Goal: Information Seeking & Learning: Learn about a topic

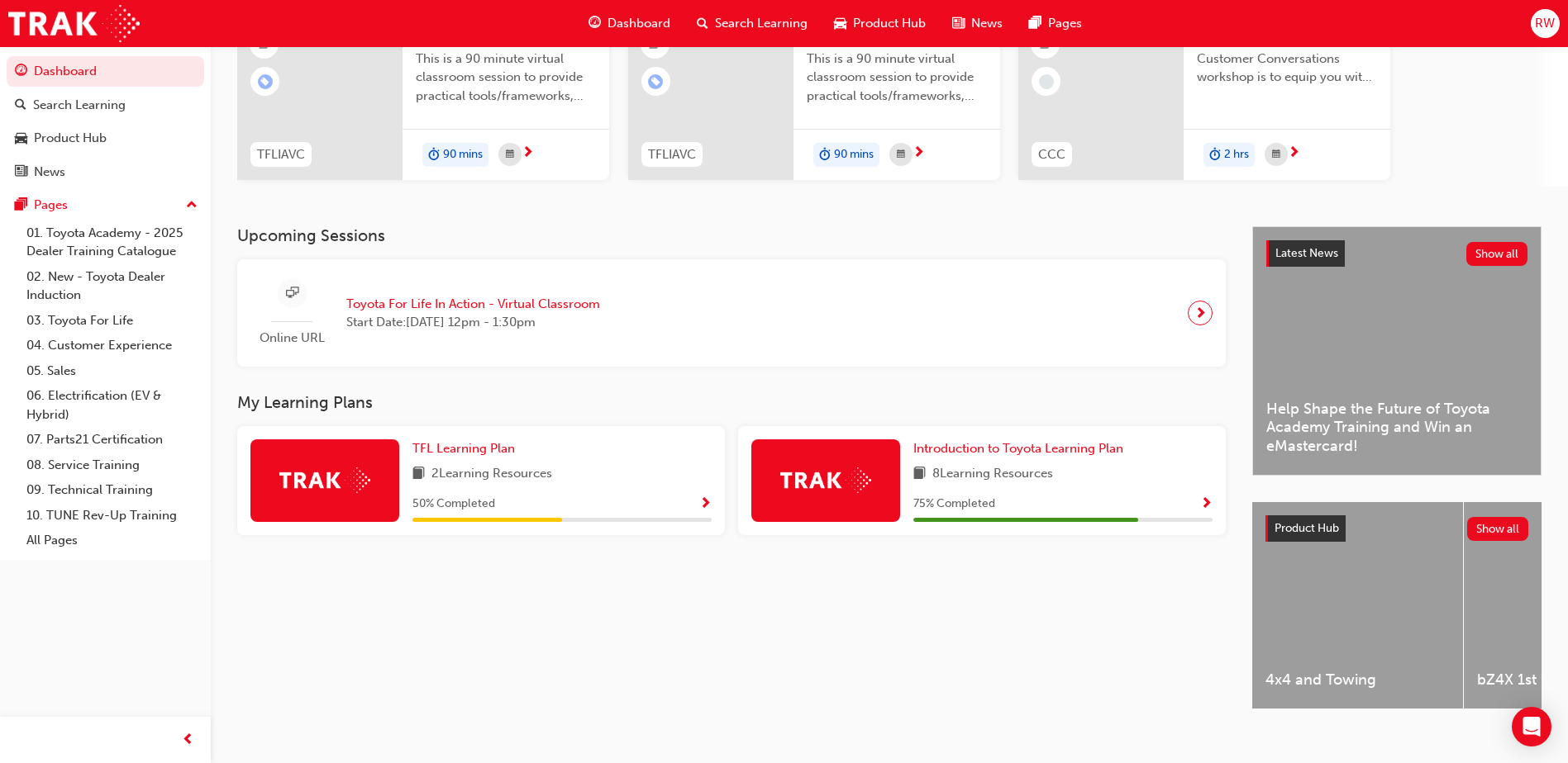
scroll to position [218, 0]
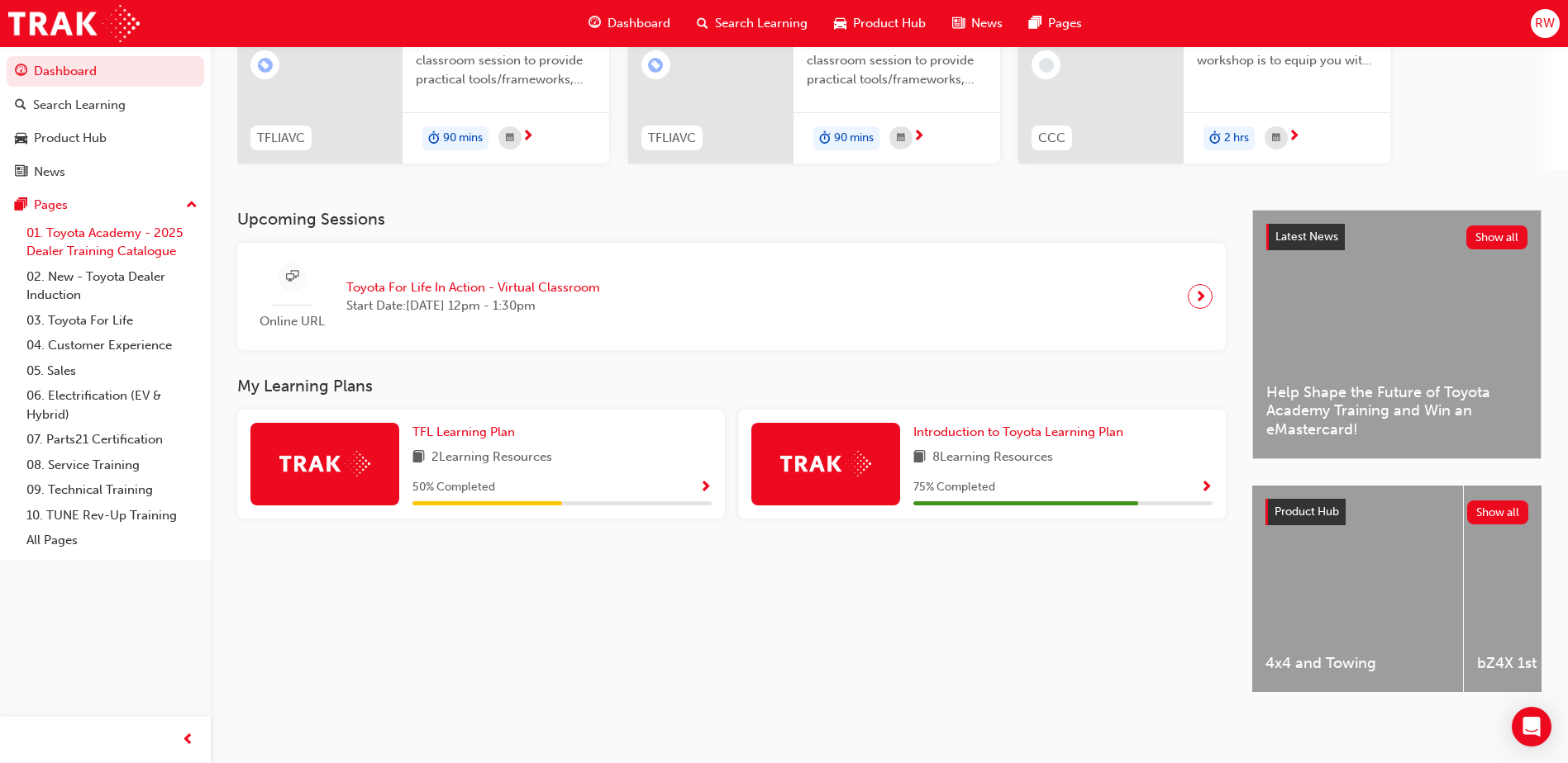
drag, startPoint x: 115, startPoint y: 240, endPoint x: 100, endPoint y: 244, distance: 15.5
click at [115, 240] on link "01. Toyota Academy - 2025 Dealer Training Catalogue" at bounding box center [112, 242] width 184 height 44
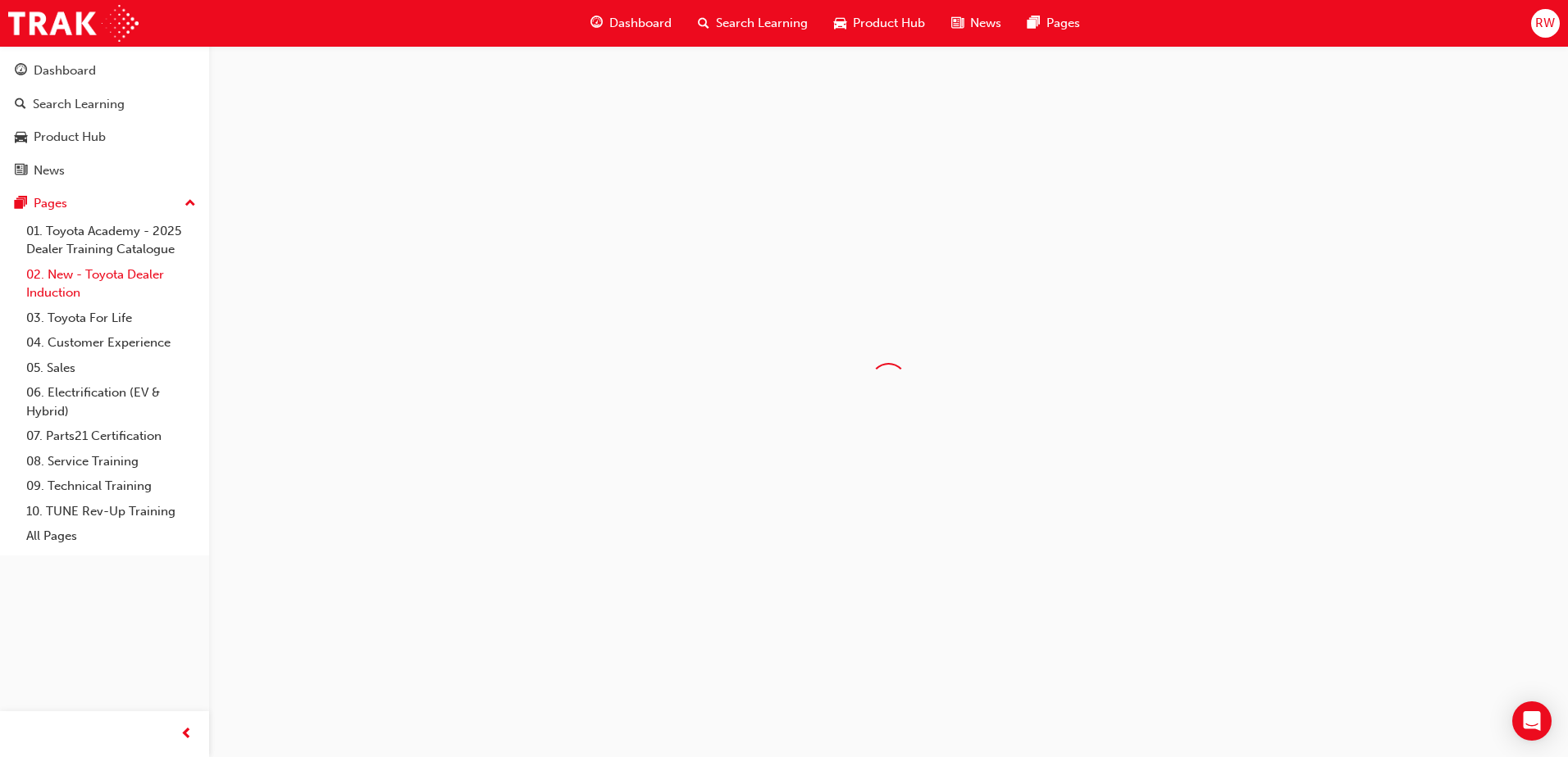
click at [94, 288] on link "02. New - Toyota Dealer Induction" at bounding box center [111, 284] width 183 height 44
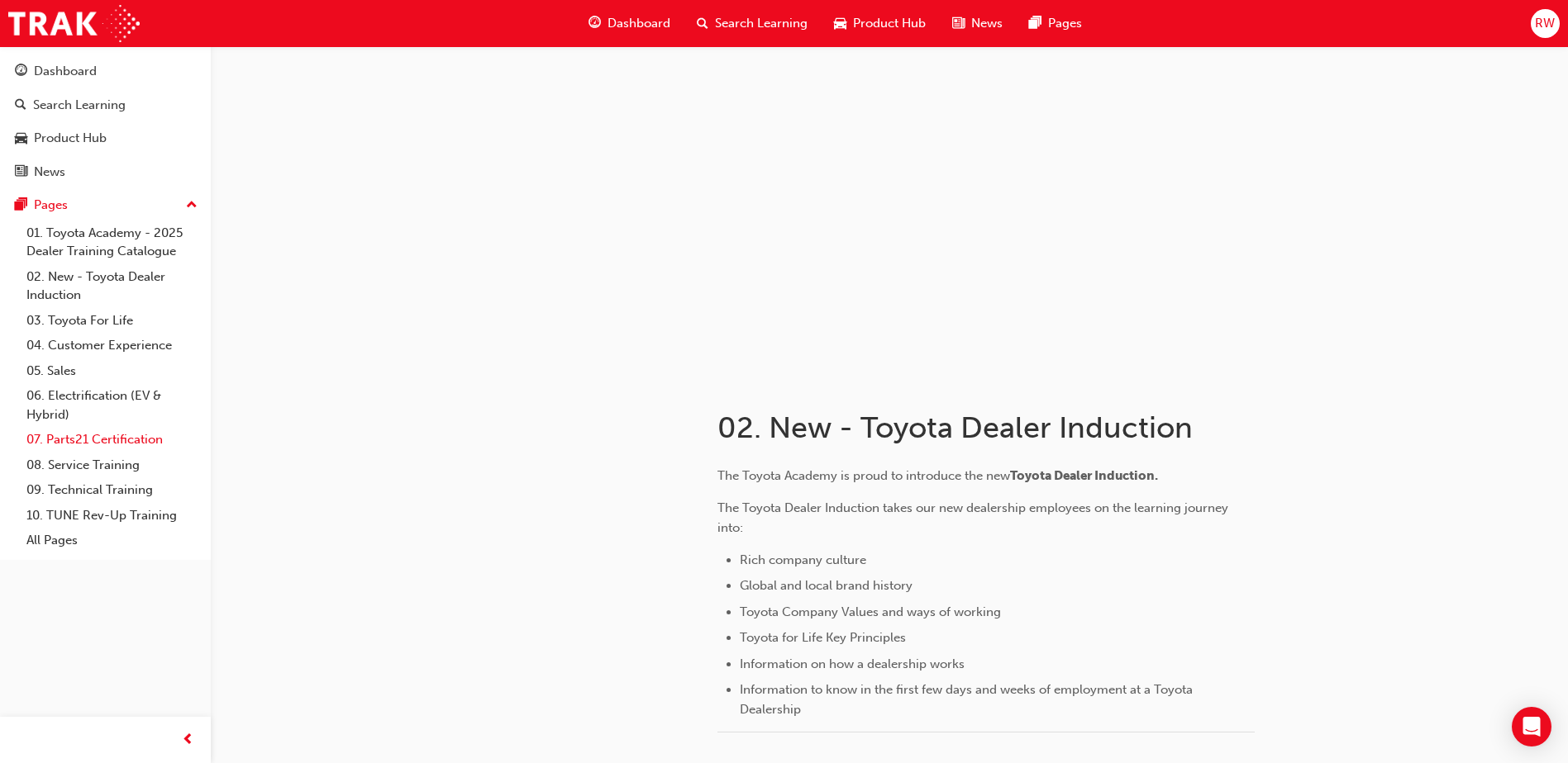
click at [161, 448] on link "07. Parts21 Certification" at bounding box center [112, 440] width 184 height 26
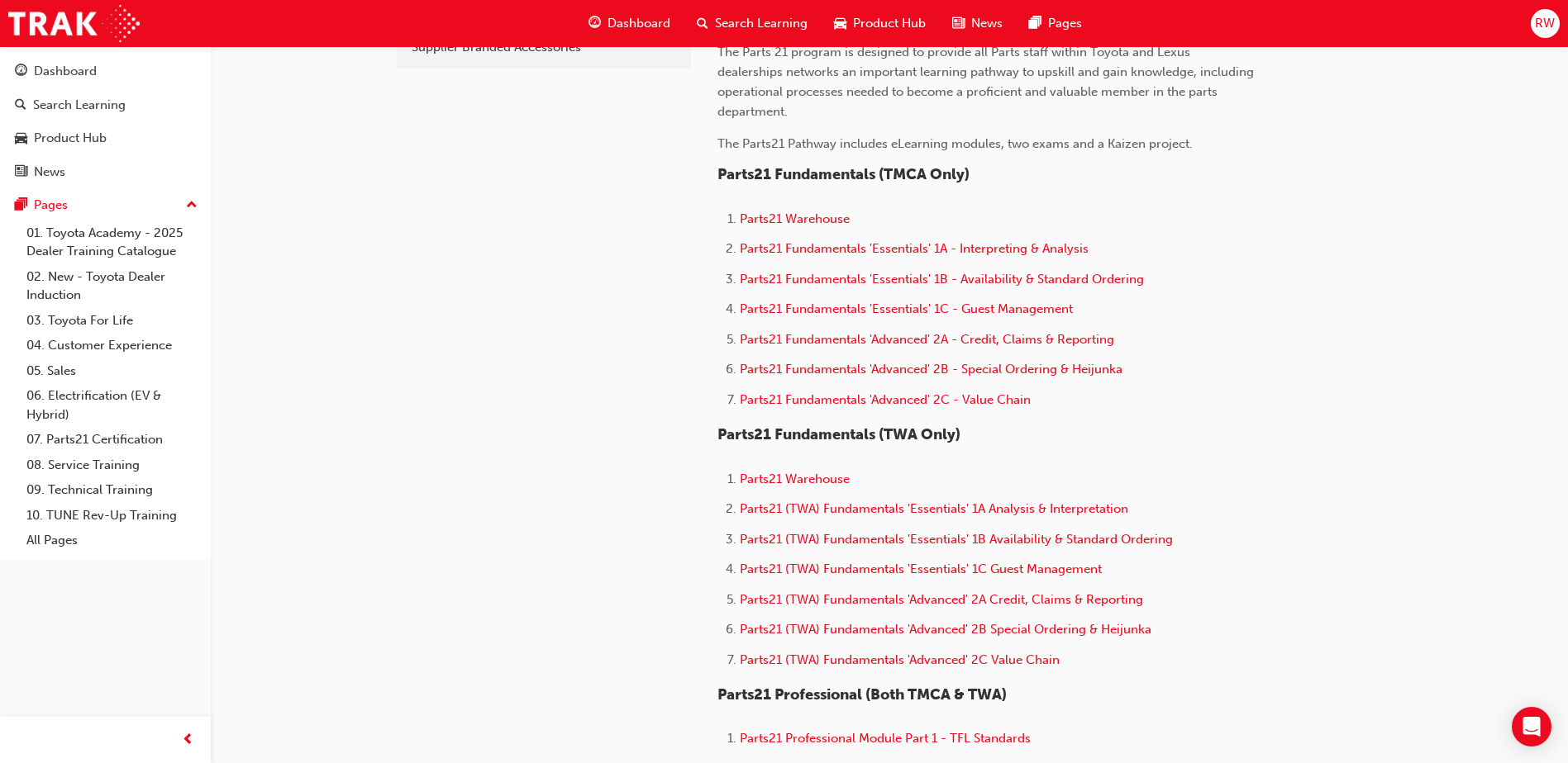
scroll to position [578, 0]
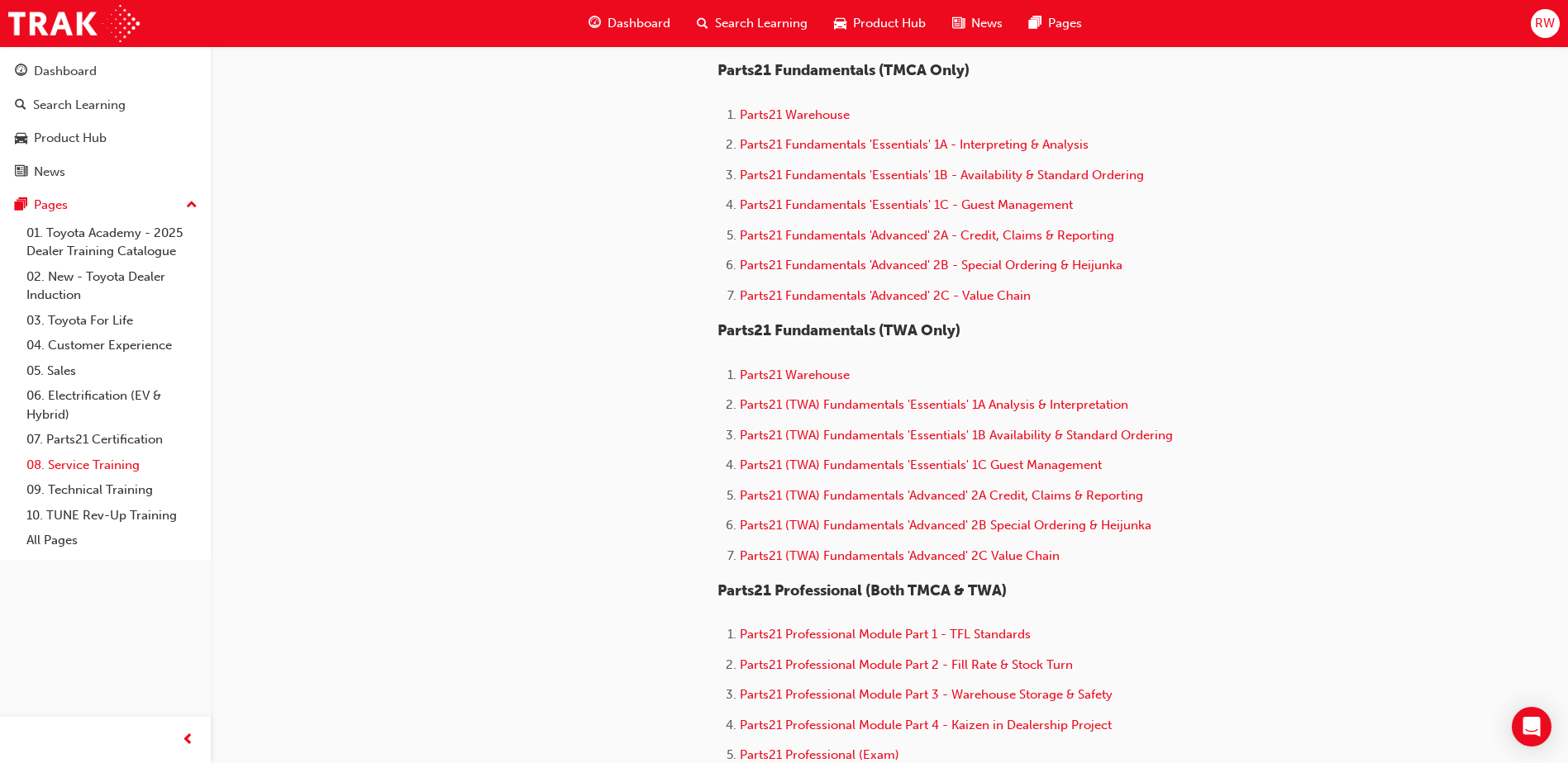
click at [97, 468] on link "08. Service Training" at bounding box center [112, 465] width 184 height 26
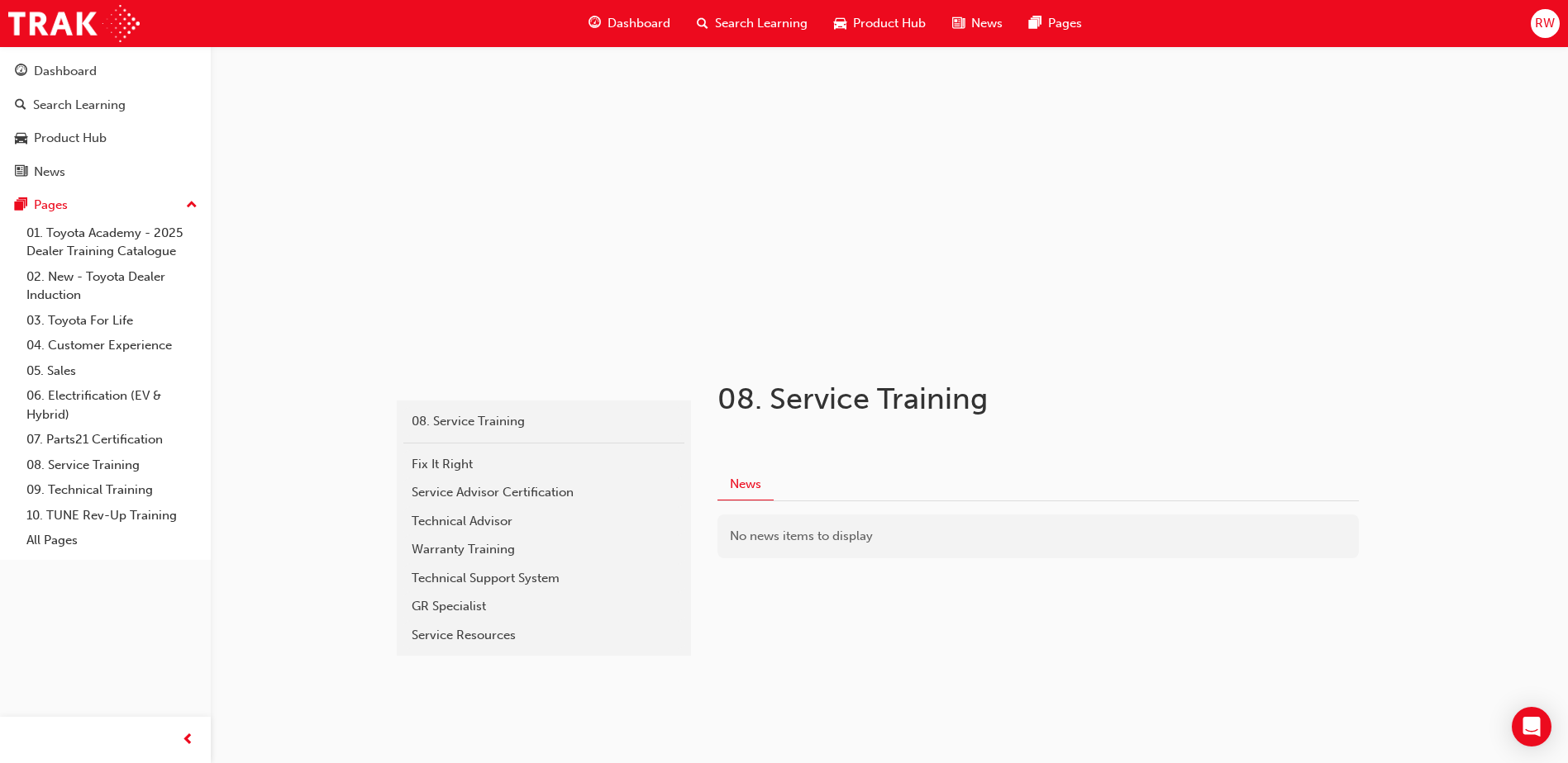
scroll to position [29, 0]
click at [494, 500] on div "Service Advisor Certification" at bounding box center [544, 493] width 264 height 19
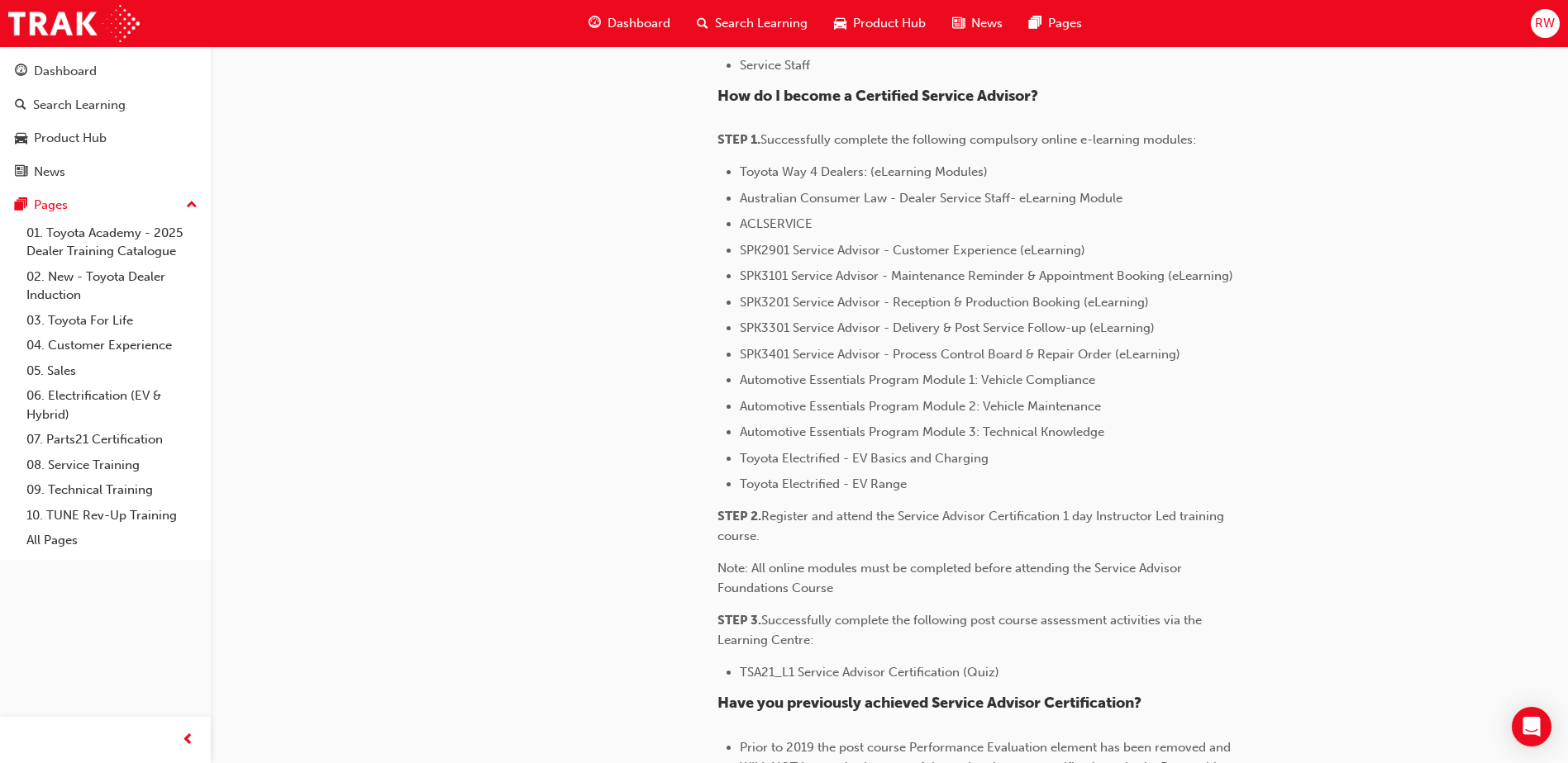
scroll to position [413, 0]
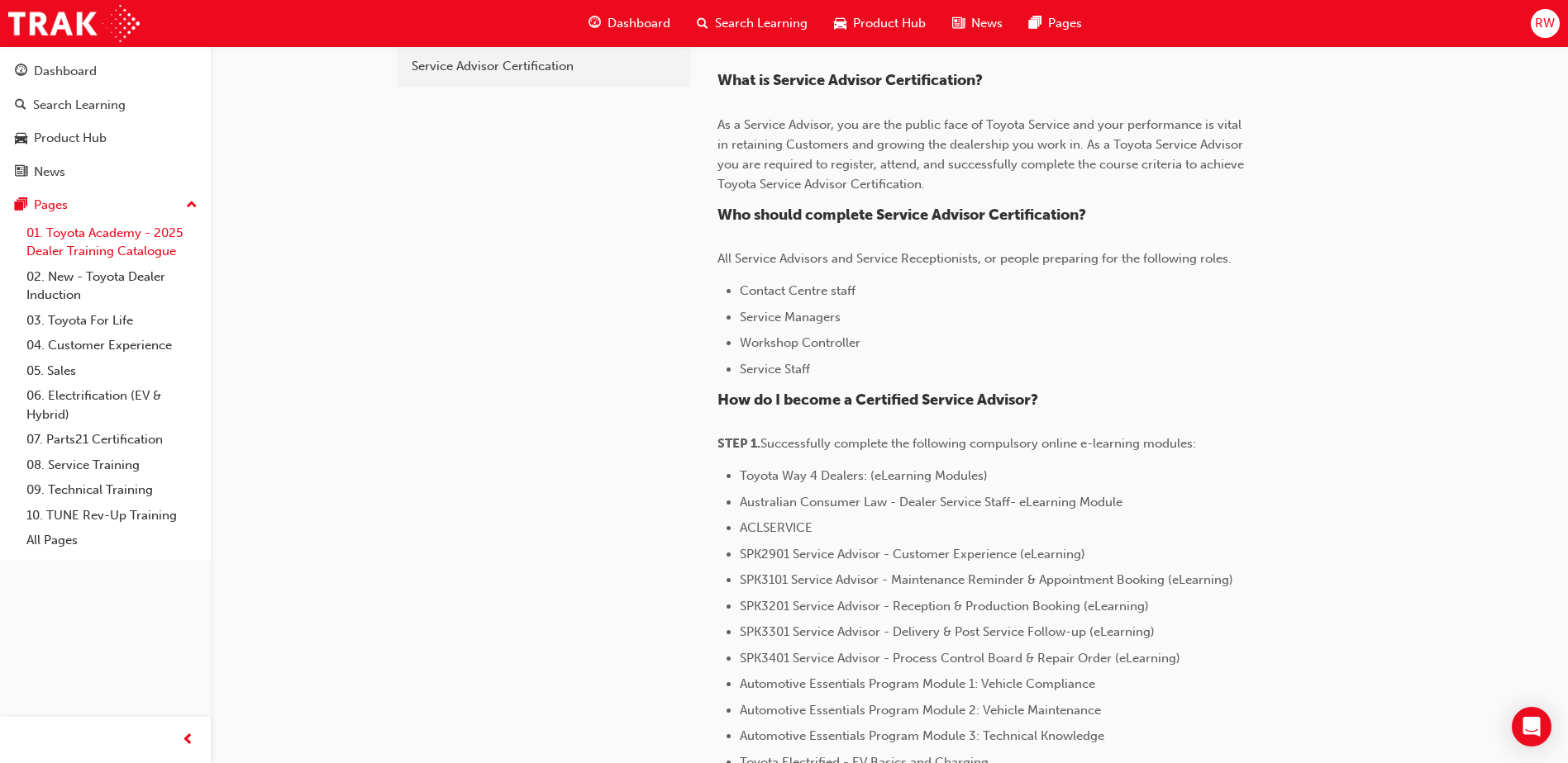
click at [94, 235] on link "01. Toyota Academy - 2025 Dealer Training Catalogue" at bounding box center [112, 242] width 184 height 44
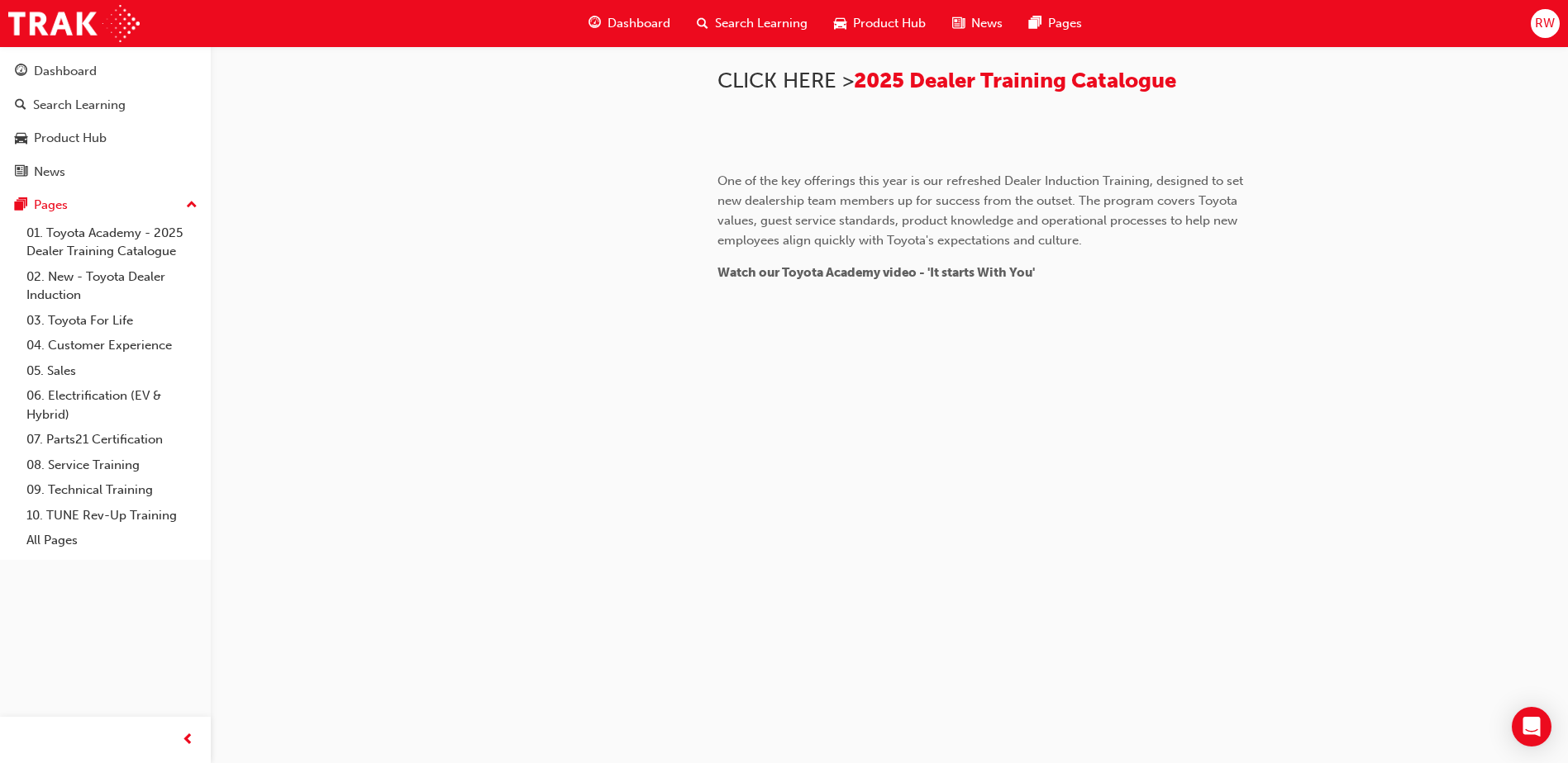
scroll to position [1515, 0]
click at [89, 540] on link "All Pages" at bounding box center [112, 540] width 184 height 26
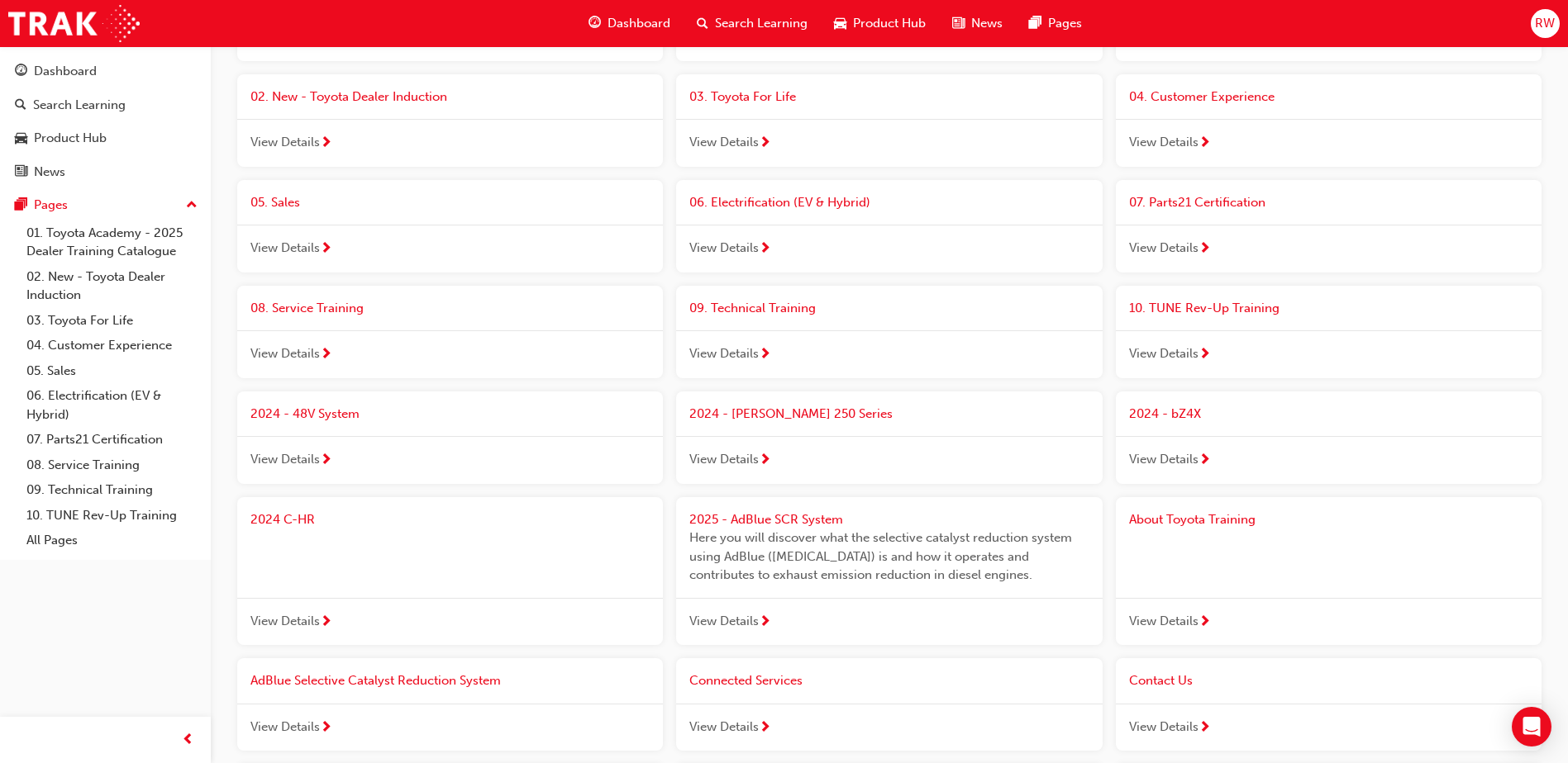
scroll to position [248, 0]
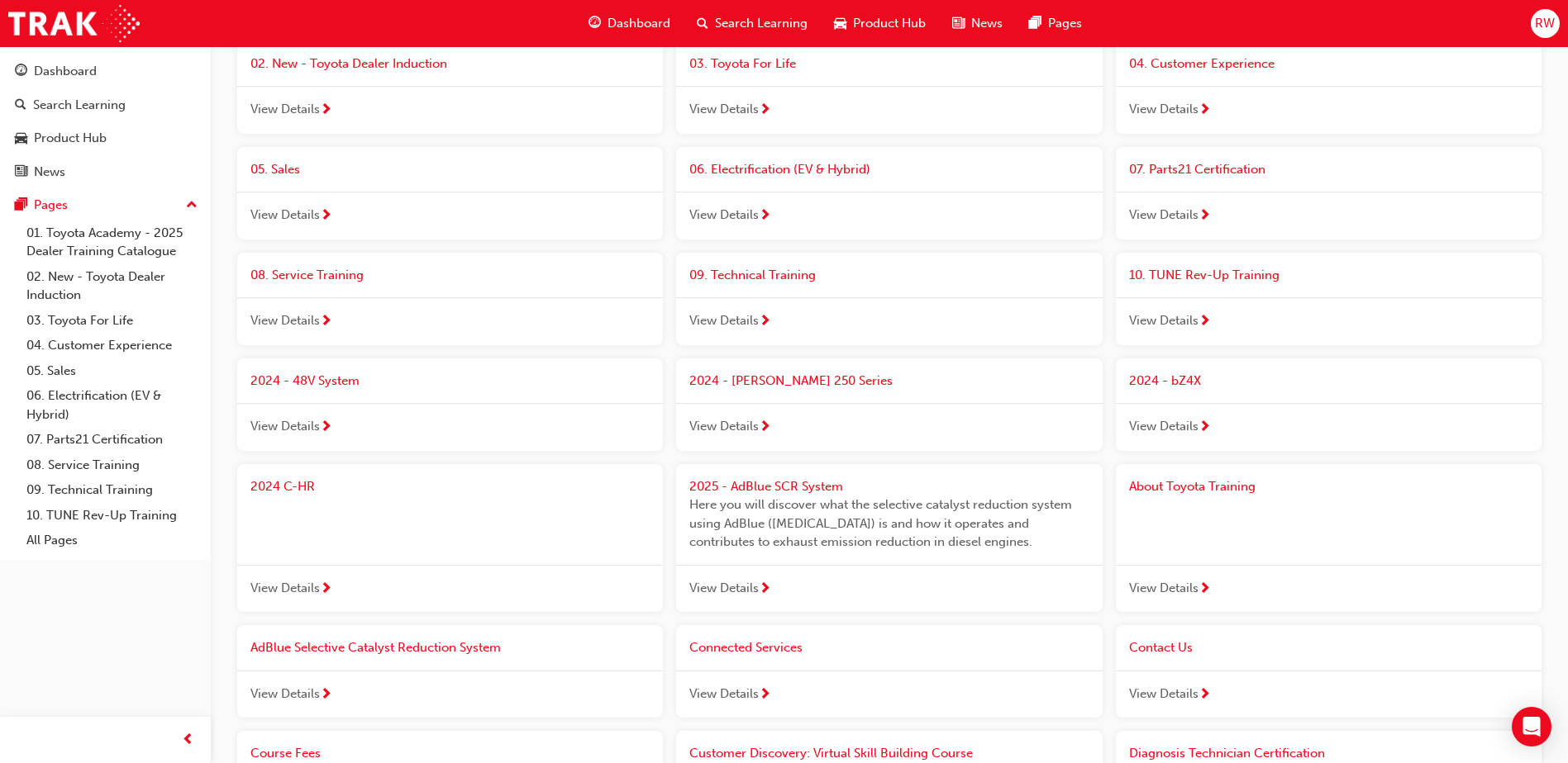
click at [1231, 320] on div "View Details" at bounding box center [1328, 322] width 426 height 48
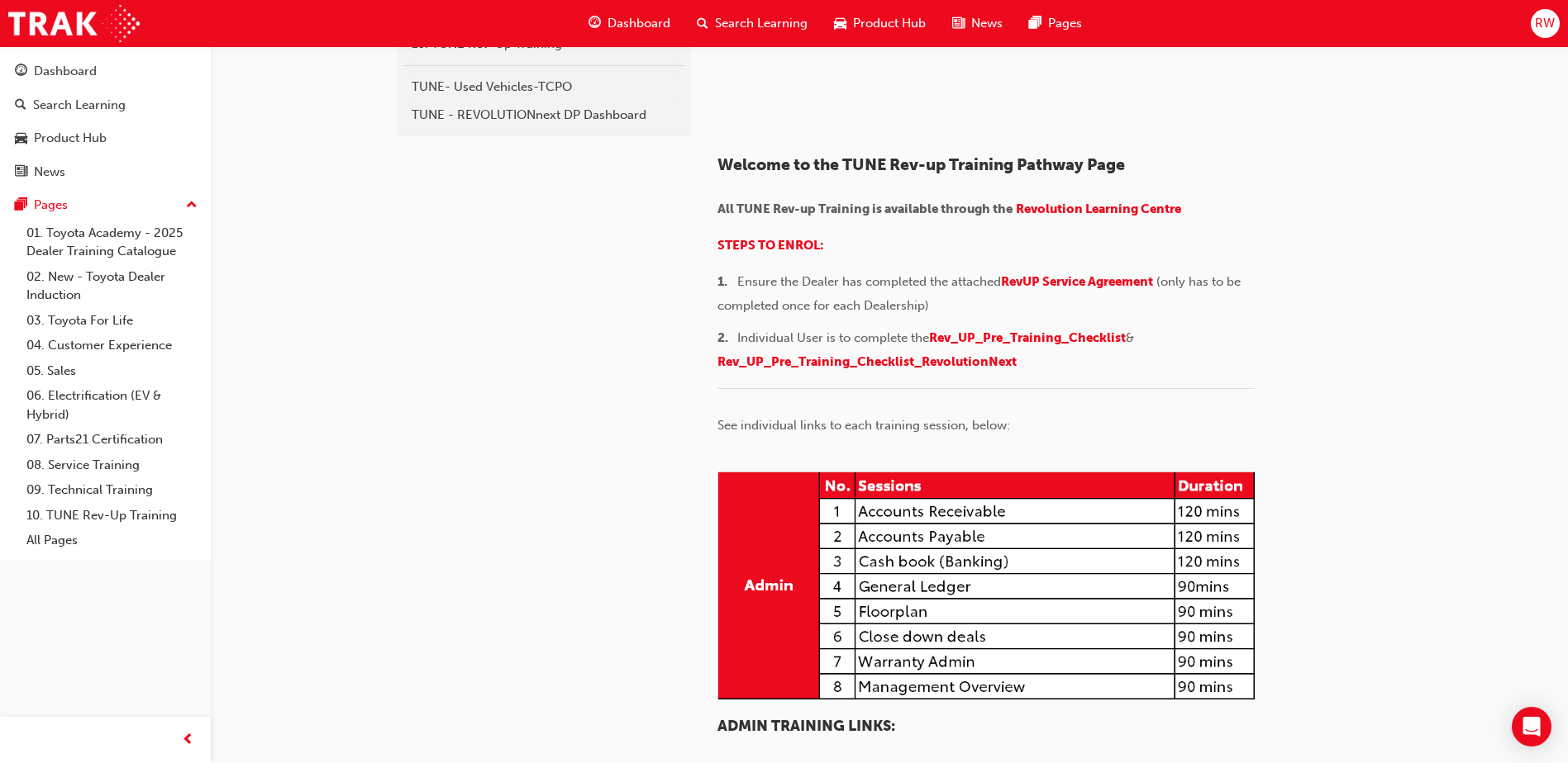
scroll to position [413, 0]
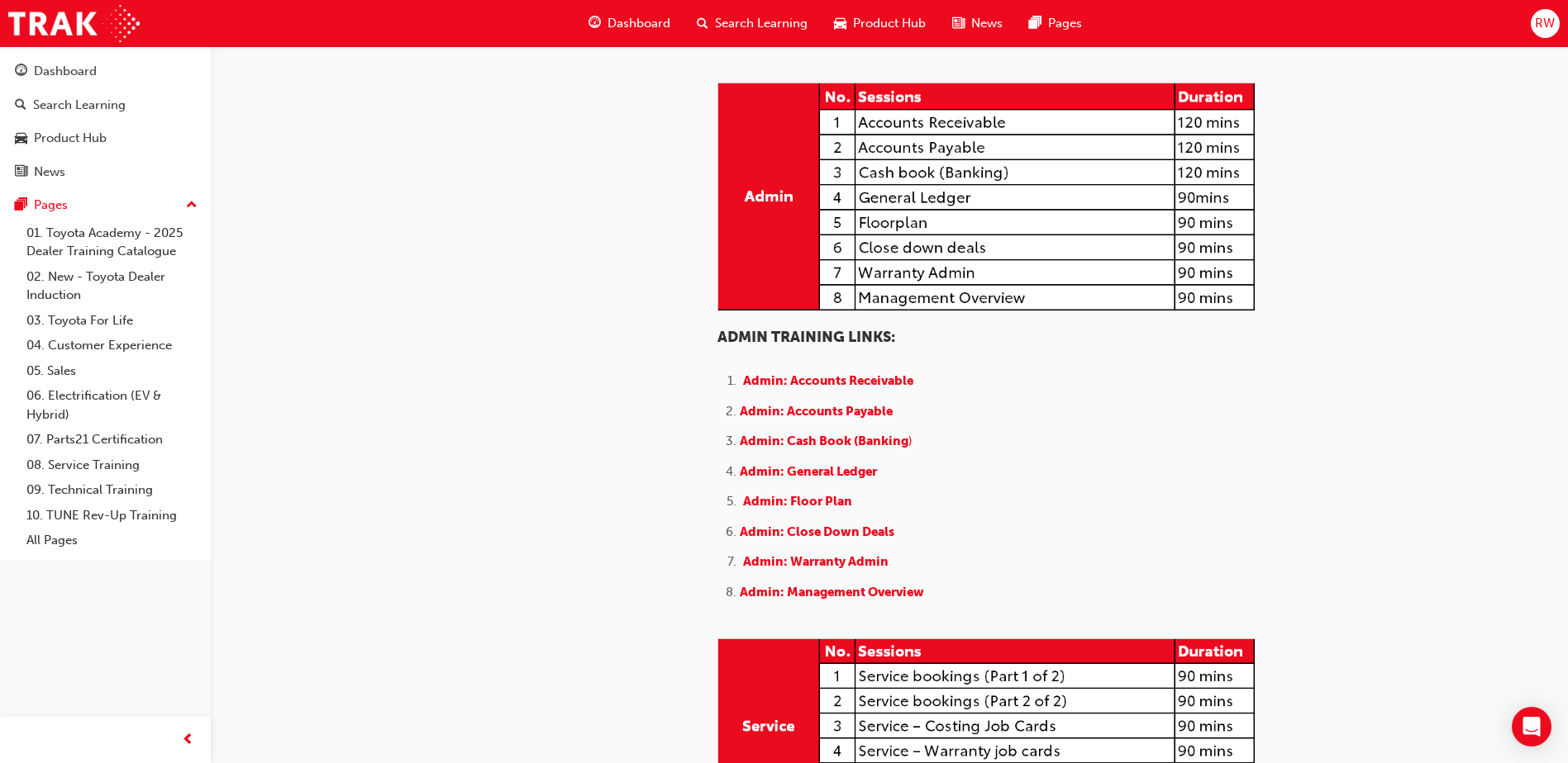
drag, startPoint x: 1103, startPoint y: 589, endPoint x: 1089, endPoint y: 640, distance: 52.9
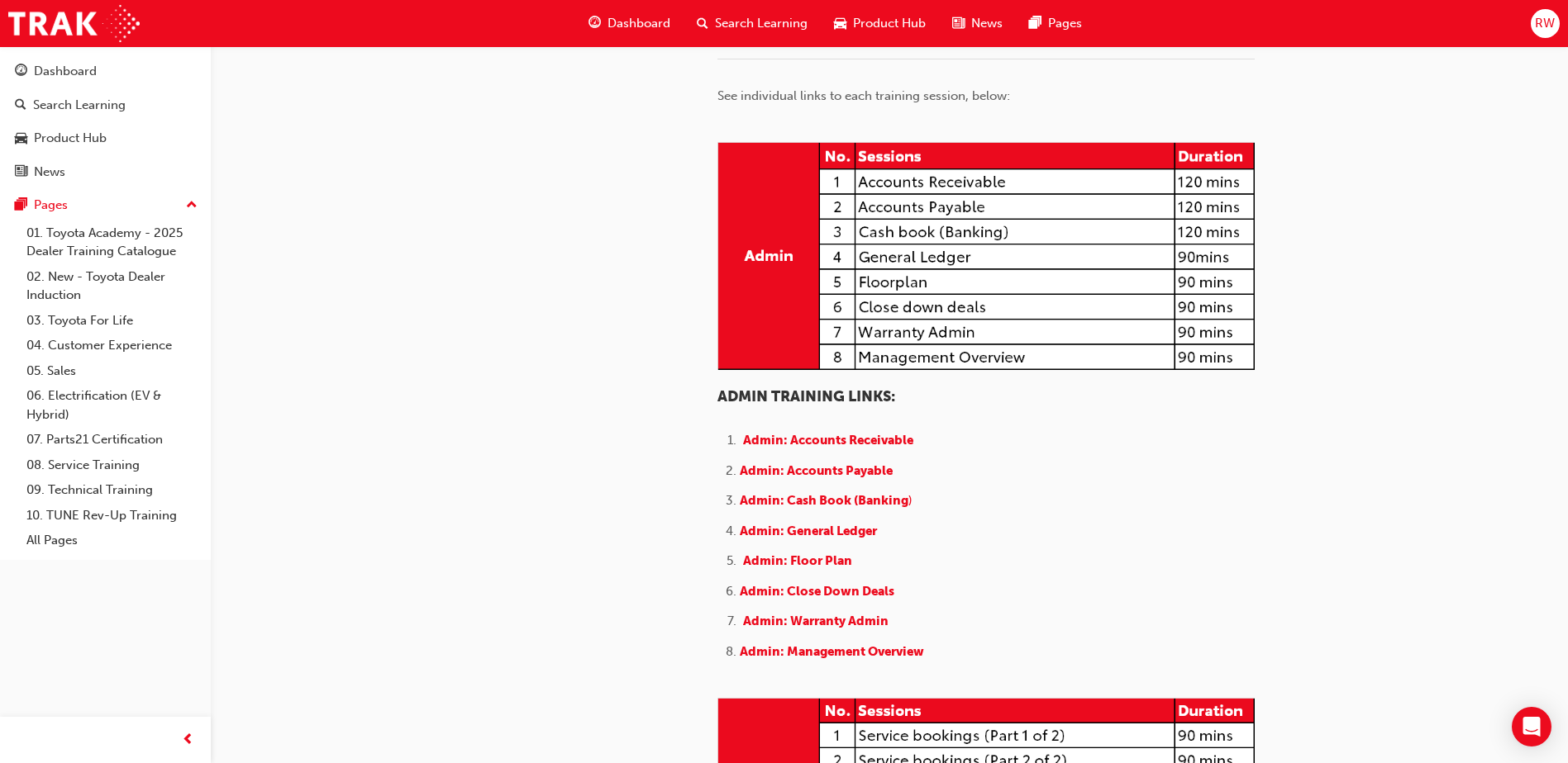
scroll to position [394, 0]
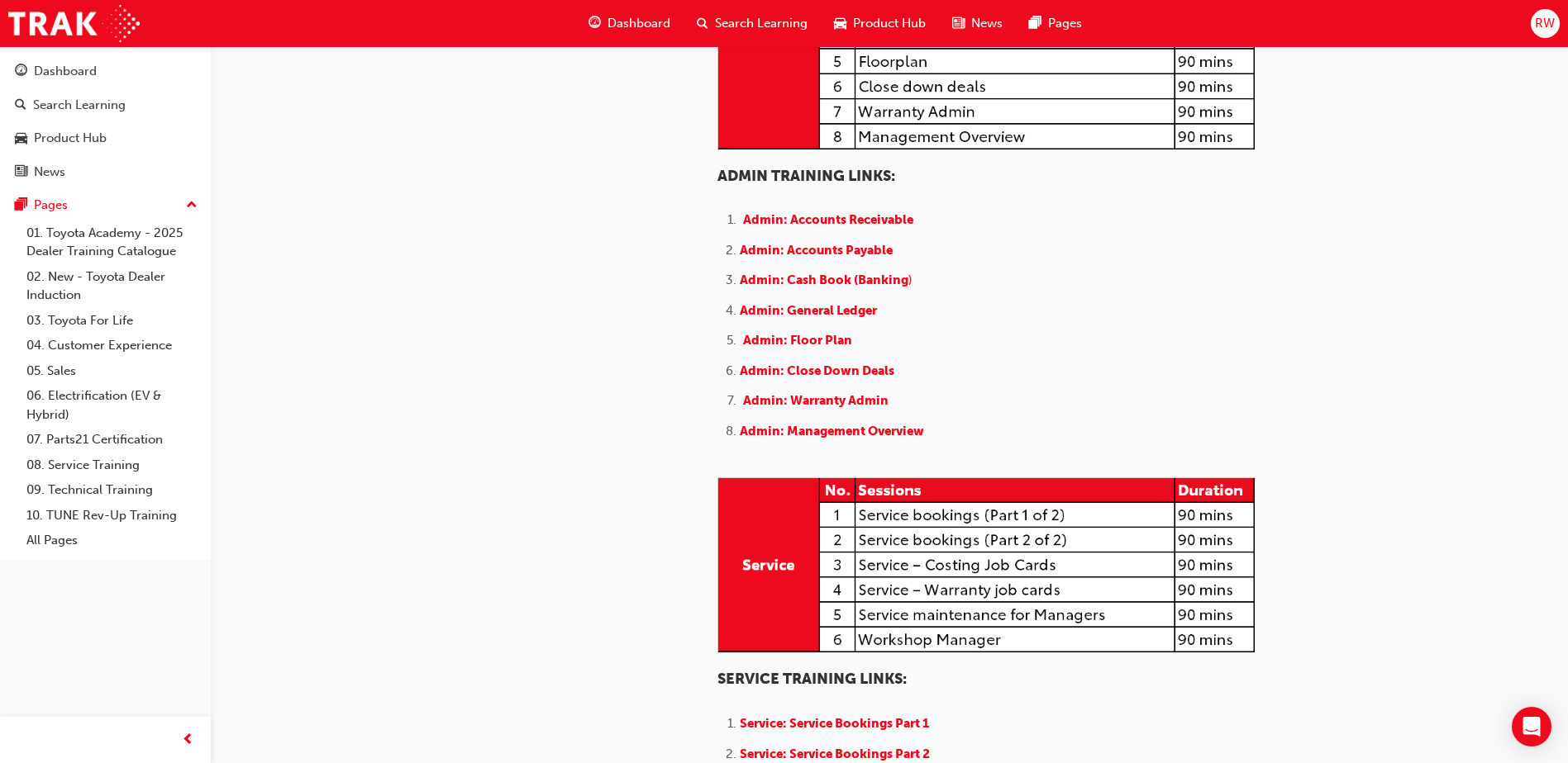
drag, startPoint x: 1095, startPoint y: 595, endPoint x: 1070, endPoint y: 684, distance: 92.4
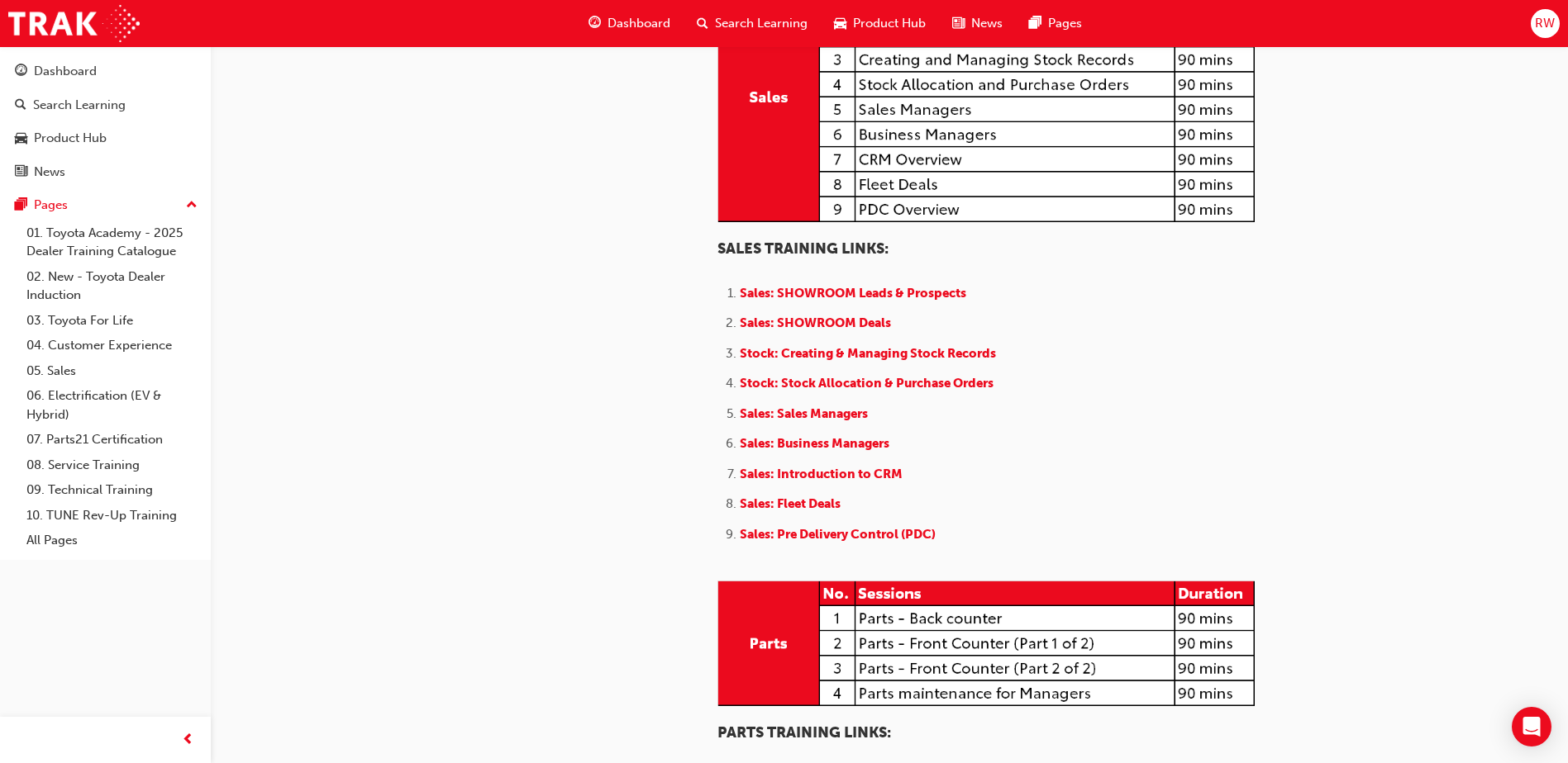
scroll to position [1557, 0]
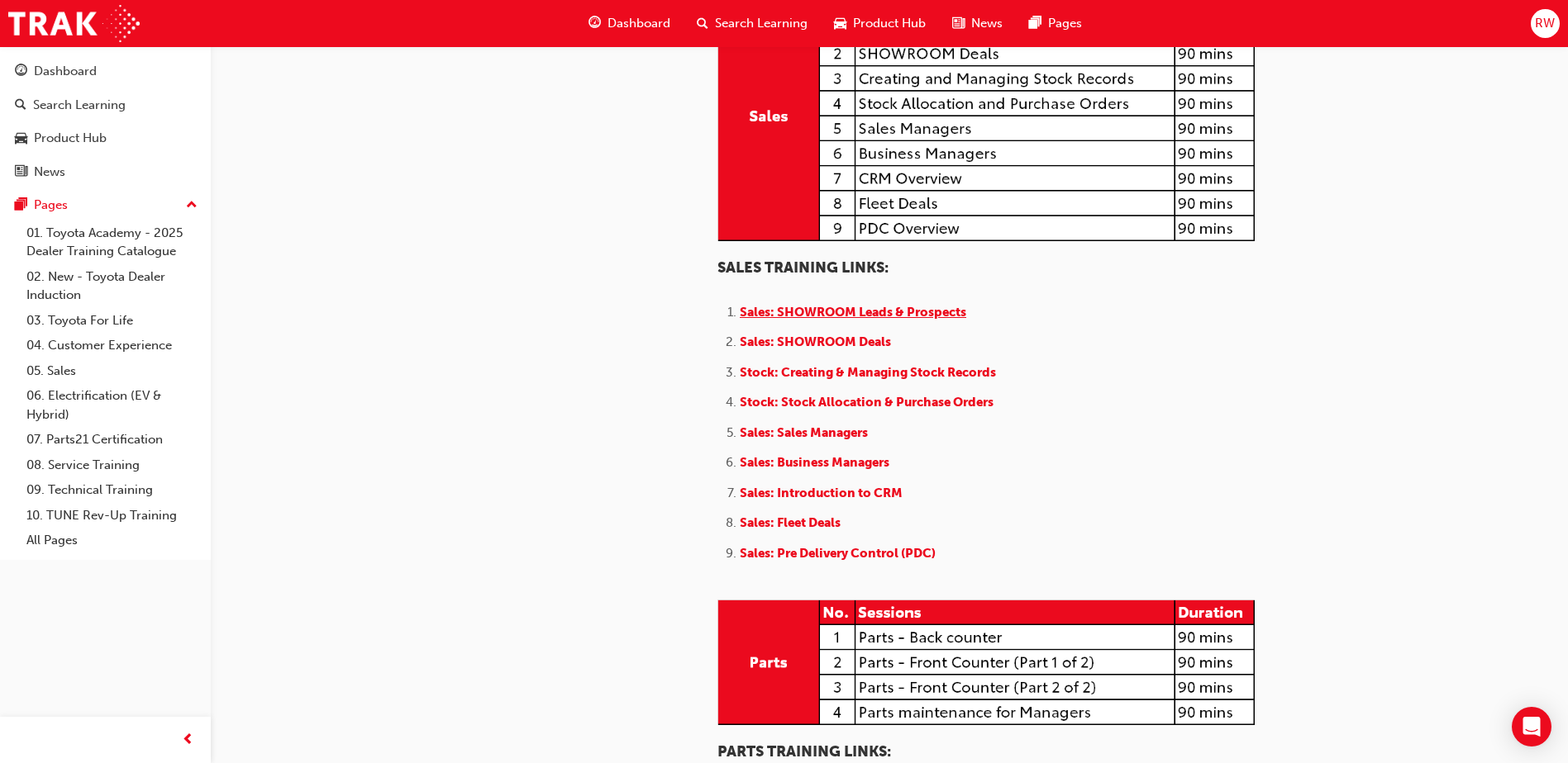
click at [882, 320] on span "Sales: SHOWROOM Leads & Prospects" at bounding box center [852, 312] width 227 height 15
